Goal: Obtain resource: Download file/media

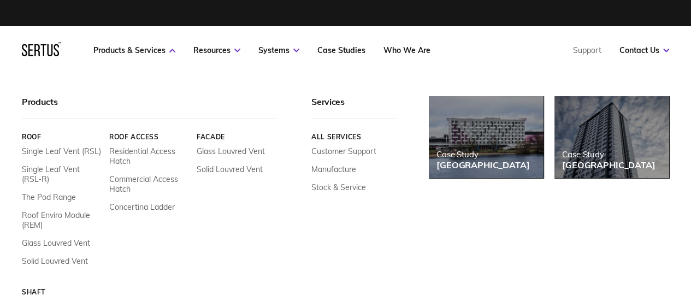
click at [149, 55] on nav "Products & Services Resources Systems Case Studies Who We Are Support Contact U…" at bounding box center [345, 50] width 647 height 48
click at [70, 168] on link "Single Leaf Vent (RSL-R)" at bounding box center [61, 174] width 79 height 20
click at [143, 50] on link "Products & Services" at bounding box center [134, 50] width 82 height 10
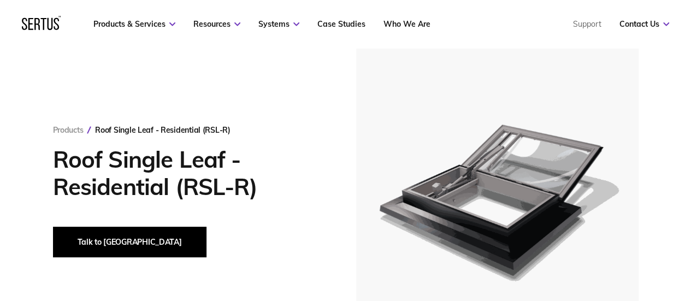
scroll to position [164, 0]
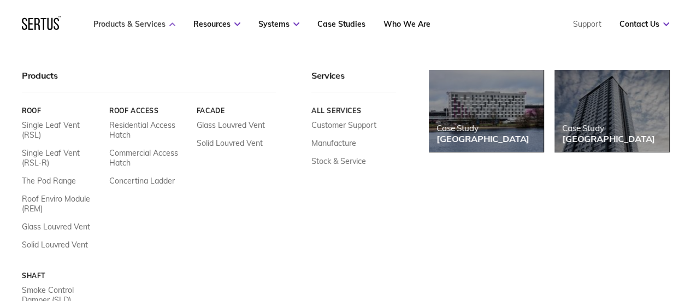
click at [125, 25] on link "Products & Services" at bounding box center [134, 24] width 82 height 10
click at [42, 222] on link "Glass Louvred Vent" at bounding box center [56, 227] width 68 height 10
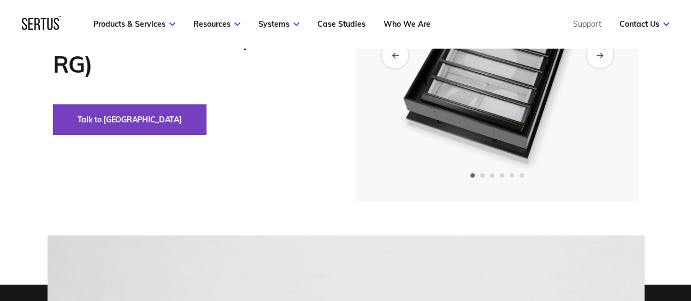
scroll to position [164, 0]
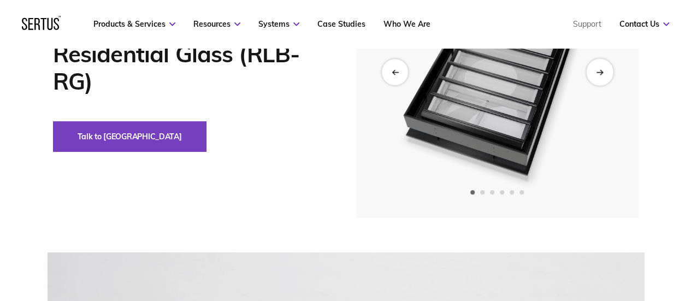
click at [594, 79] on div "Next slide" at bounding box center [599, 71] width 27 height 27
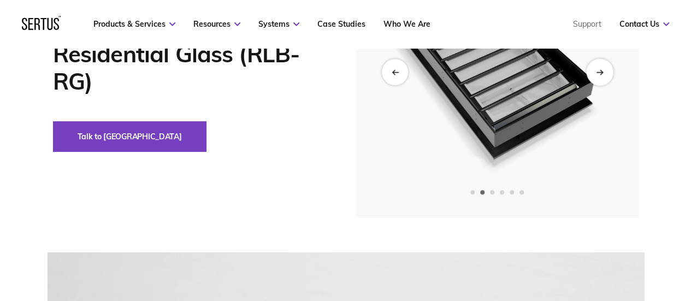
click at [594, 79] on div "Next slide" at bounding box center [599, 71] width 27 height 27
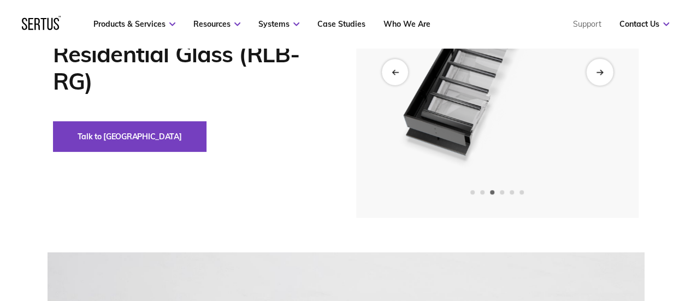
click at [594, 79] on div "Next slide" at bounding box center [599, 71] width 27 height 27
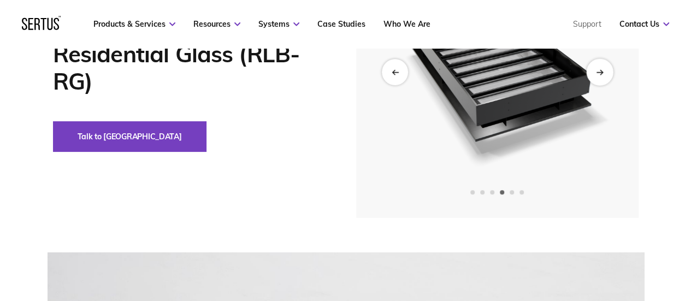
click at [594, 79] on div "Next slide" at bounding box center [599, 71] width 27 height 27
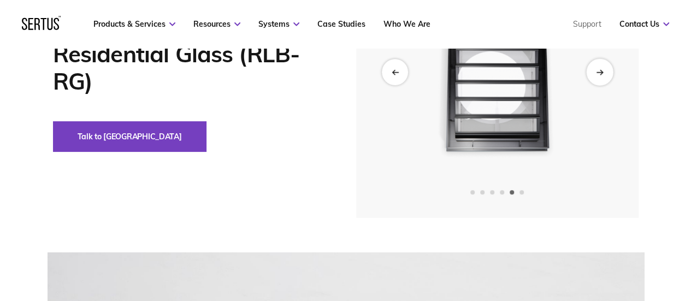
click at [594, 79] on div "Next slide" at bounding box center [599, 71] width 27 height 27
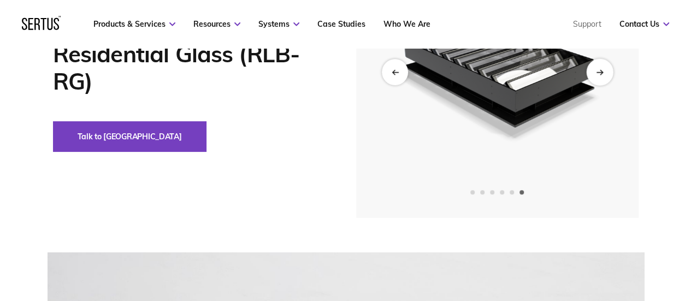
click at [594, 79] on div "Next slide" at bounding box center [599, 71] width 27 height 27
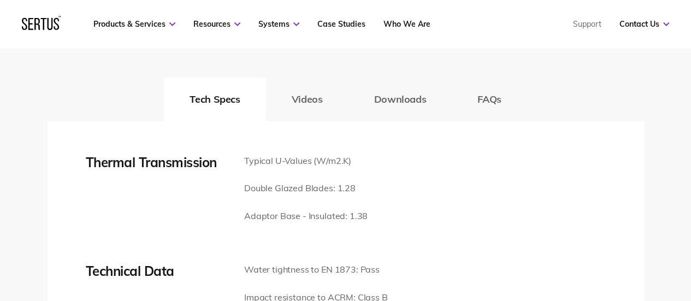
scroll to position [1749, 0]
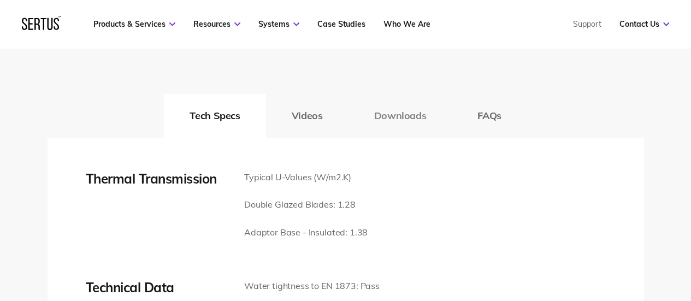
click at [402, 107] on button "Downloads" at bounding box center [400, 116] width 104 height 44
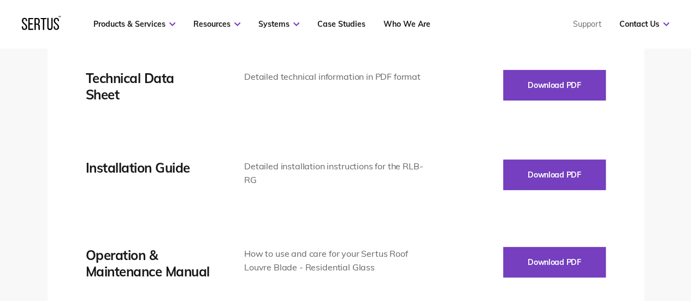
scroll to position [1858, 0]
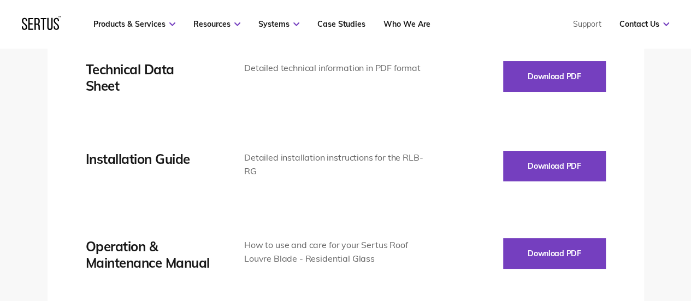
click at [307, 161] on div "Detailed installation instructions for the RLB-RG" at bounding box center [334, 165] width 181 height 28
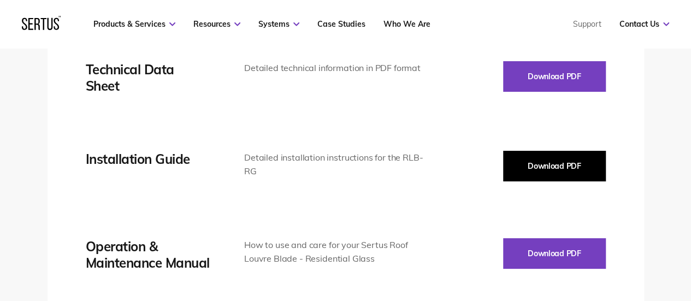
click at [505, 166] on button "Download PDF" at bounding box center [554, 166] width 103 height 31
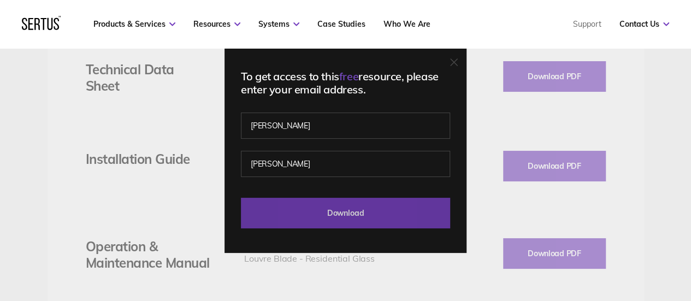
click at [319, 211] on input "Download" at bounding box center [345, 213] width 209 height 31
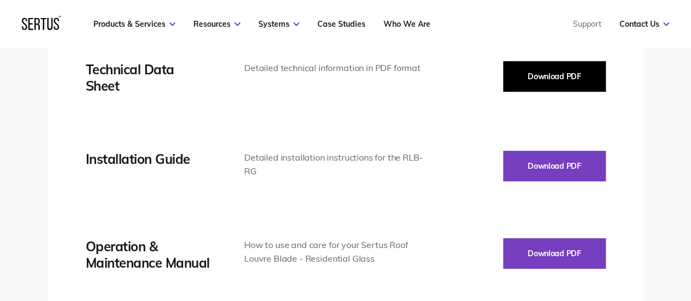
click at [530, 75] on button "Download PDF" at bounding box center [554, 76] width 103 height 31
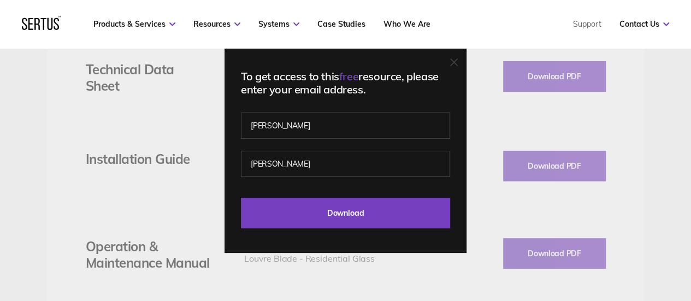
click at [384, 231] on div "To get access to this free resource, please enter your email address. [PERSON_N…" at bounding box center [346, 150] width 242 height 205
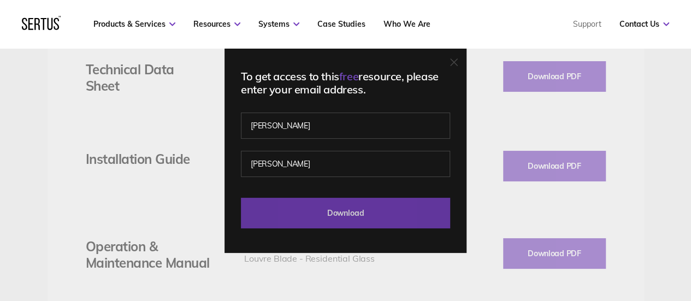
click at [390, 214] on input "Download" at bounding box center [345, 213] width 209 height 31
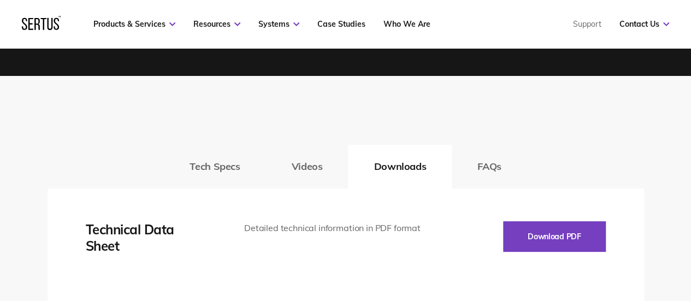
scroll to position [1694, 0]
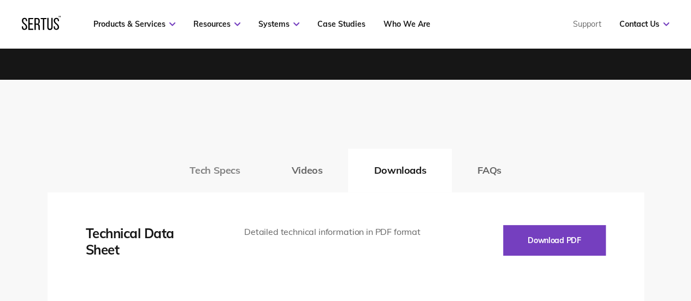
click at [220, 163] on button "Tech Specs" at bounding box center [215, 171] width 102 height 44
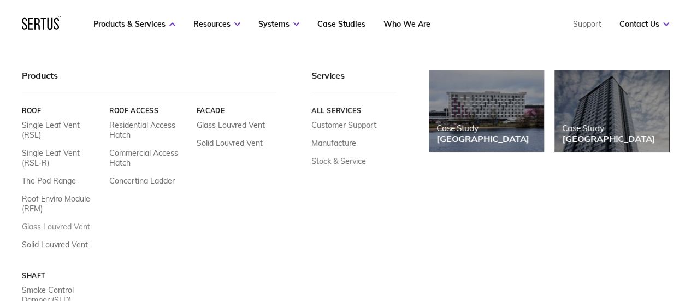
click at [44, 222] on link "Glass Louvred Vent" at bounding box center [56, 227] width 68 height 10
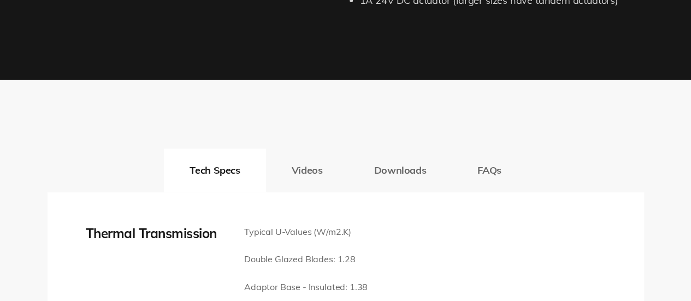
scroll to position [0, 0]
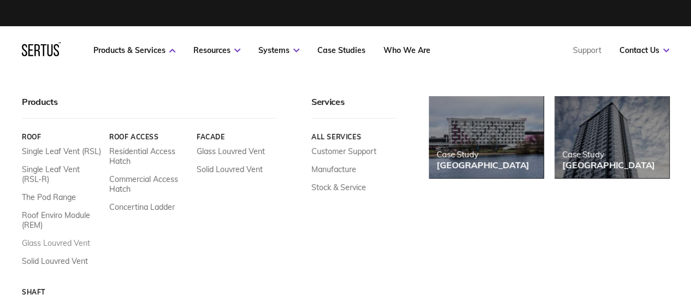
click at [55, 242] on link "Glass Louvred Vent" at bounding box center [56, 243] width 68 height 10
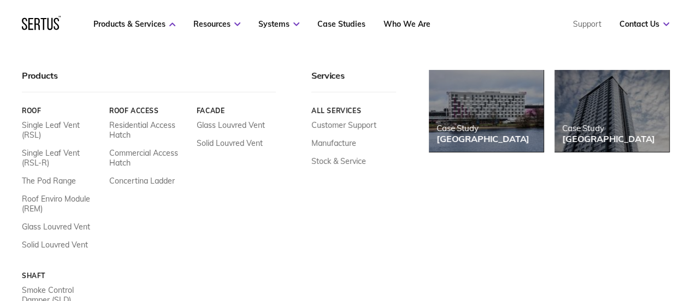
scroll to position [164, 0]
click at [72, 222] on link "Glass Louvred Vent" at bounding box center [56, 227] width 68 height 10
click at [226, 194] on div "Facade Glass Louvred Vent Solid Louvred Vent" at bounding box center [236, 178] width 79 height 143
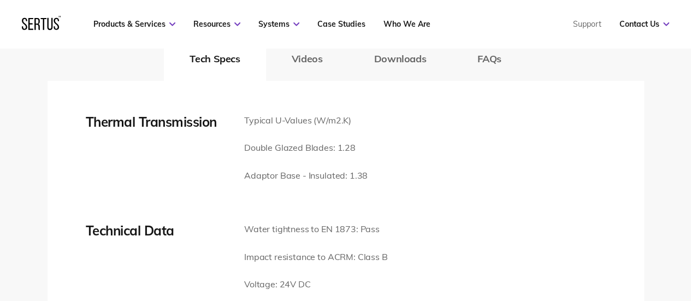
scroll to position [1749, 0]
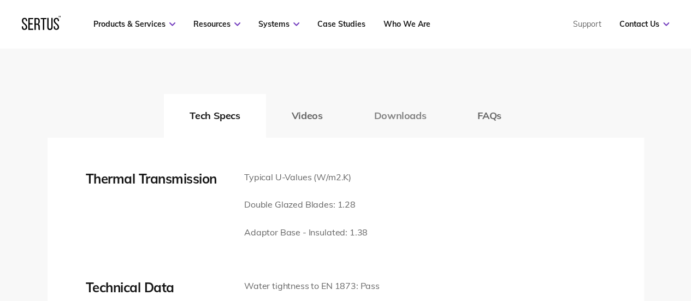
click at [382, 111] on button "Downloads" at bounding box center [400, 116] width 104 height 44
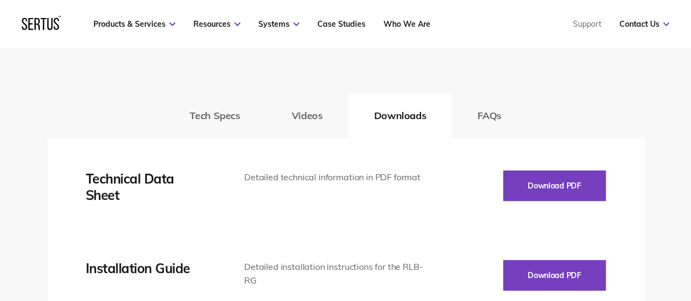
click at [400, 119] on div "Tech Specs Videos Downloads FAQs" at bounding box center [346, 116] width 597 height 44
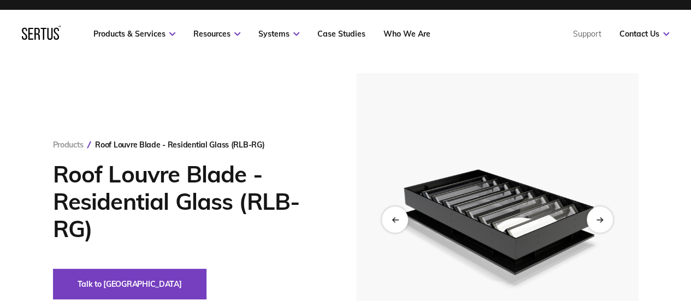
scroll to position [0, 0]
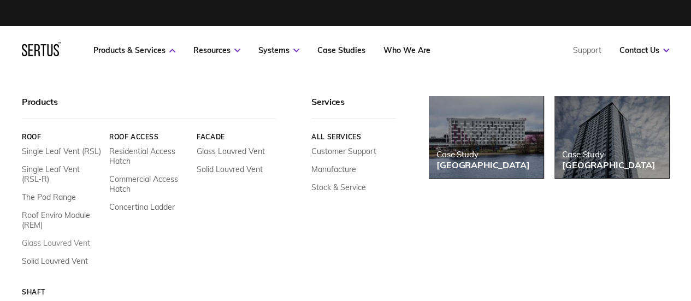
click at [60, 240] on link "Glass Louvred Vent" at bounding box center [56, 243] width 68 height 10
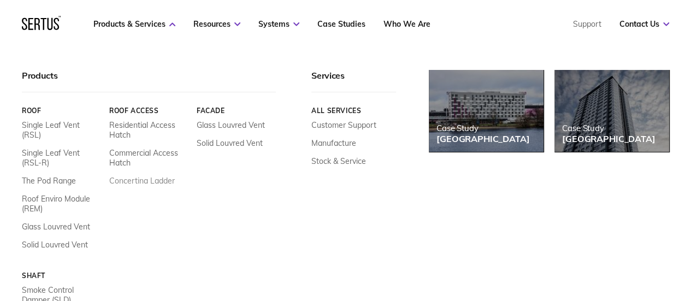
scroll to position [55, 0]
click at [58, 209] on div "Single Leaf Vent (RSL) Single Leaf Vent (RSL-R) The Pod Range Roof Enviro Modul…" at bounding box center [61, 184] width 79 height 129
click at [58, 222] on link "Glass Louvred Vent" at bounding box center [56, 227] width 68 height 10
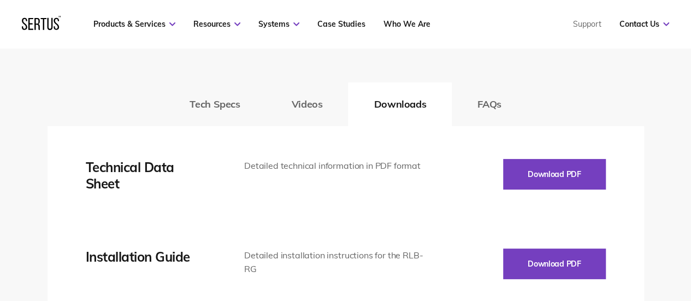
scroll to position [1694, 0]
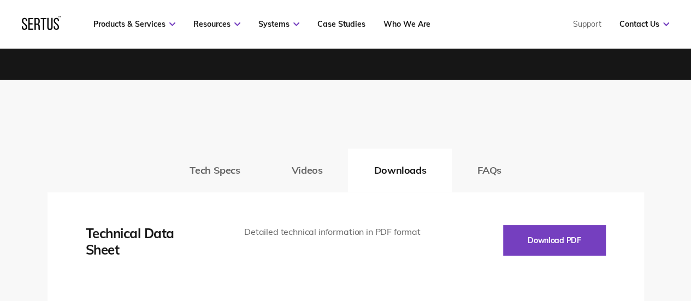
click at [199, 163] on button "Tech Specs" at bounding box center [215, 171] width 102 height 44
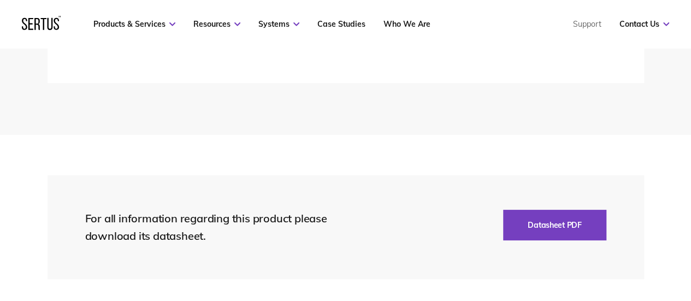
scroll to position [2623, 0]
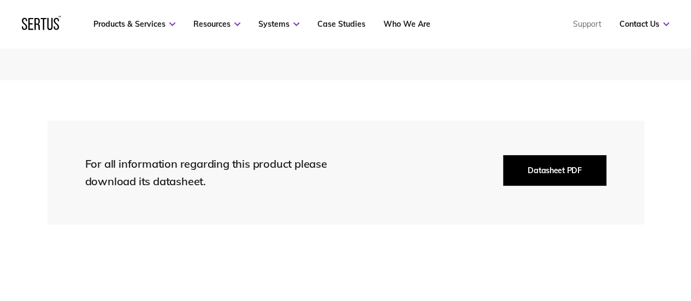
click at [508, 162] on button "Datasheet PDF" at bounding box center [554, 170] width 103 height 31
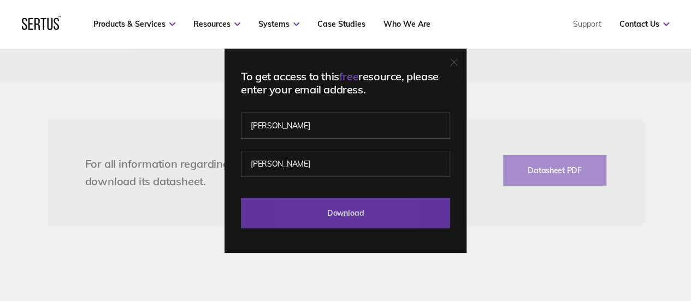
click at [328, 212] on input "Download" at bounding box center [345, 213] width 209 height 31
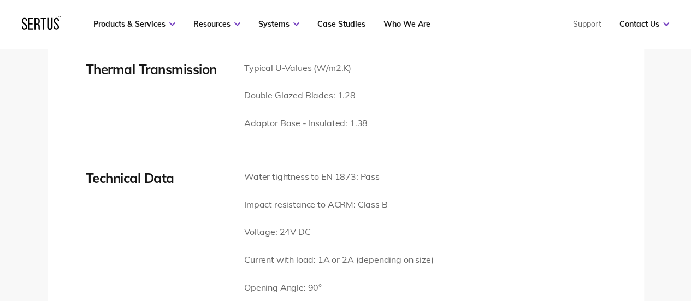
scroll to position [1749, 0]
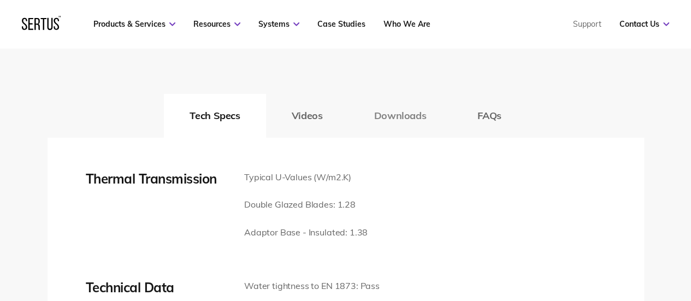
click at [409, 113] on button "Downloads" at bounding box center [400, 116] width 104 height 44
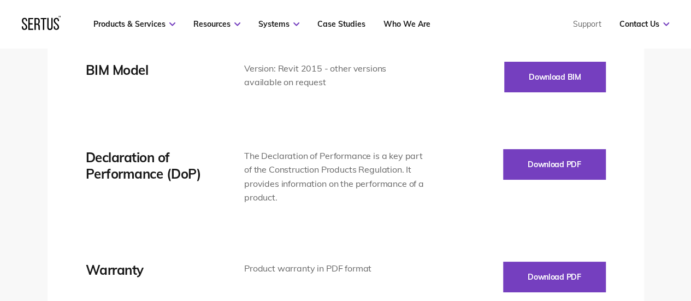
scroll to position [2131, 0]
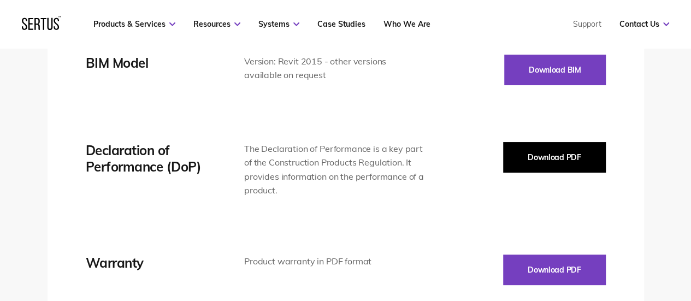
click at [520, 157] on button "Download PDF" at bounding box center [554, 157] width 103 height 31
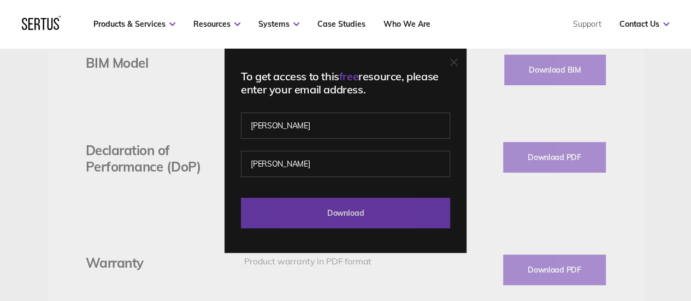
click at [376, 222] on input "Download" at bounding box center [345, 213] width 209 height 31
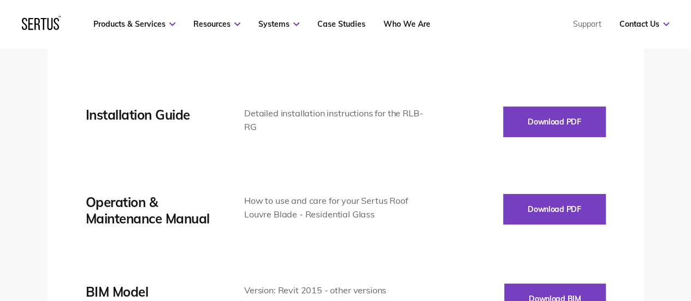
scroll to position [1912, 0]
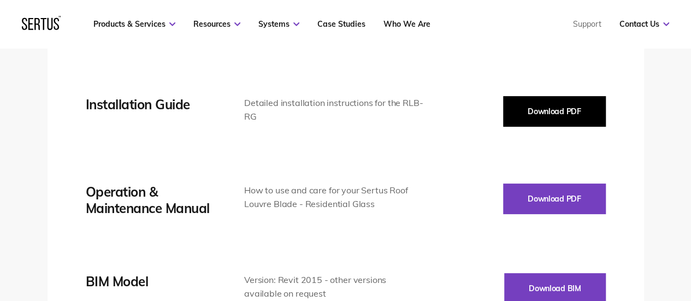
click at [529, 103] on button "Download PDF" at bounding box center [554, 111] width 103 height 31
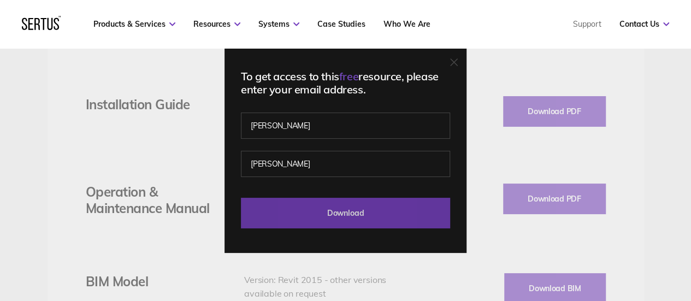
click at [402, 209] on input "Download" at bounding box center [345, 213] width 209 height 31
